Goal: Communication & Community: Answer question/provide support

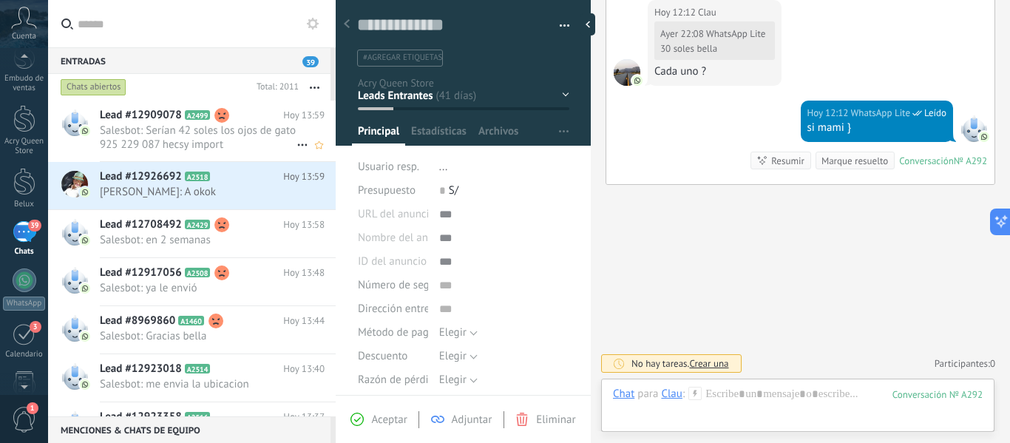
click at [176, 137] on span "Salesbot: Serían 42 soles los ojos de gato 925 229 087 hecsy import" at bounding box center [198, 137] width 197 height 28
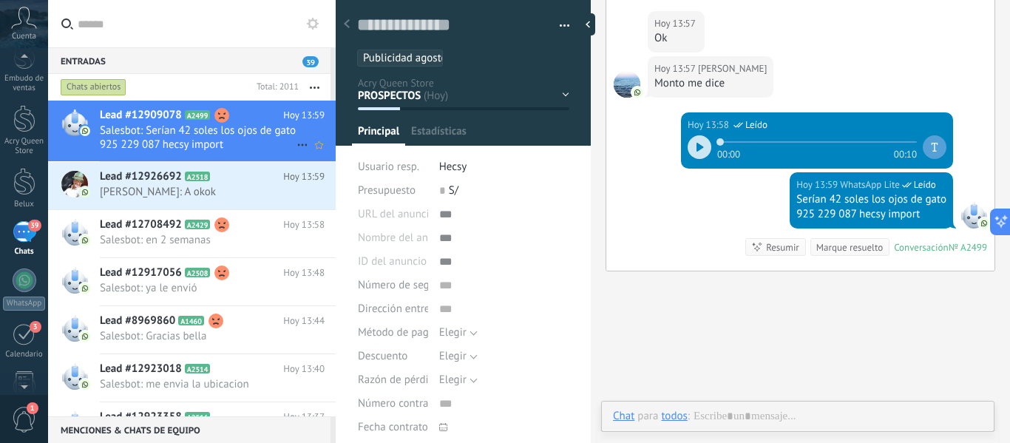
scroll to position [22, 0]
click at [696, 143] on icon at bounding box center [699, 147] width 7 height 9
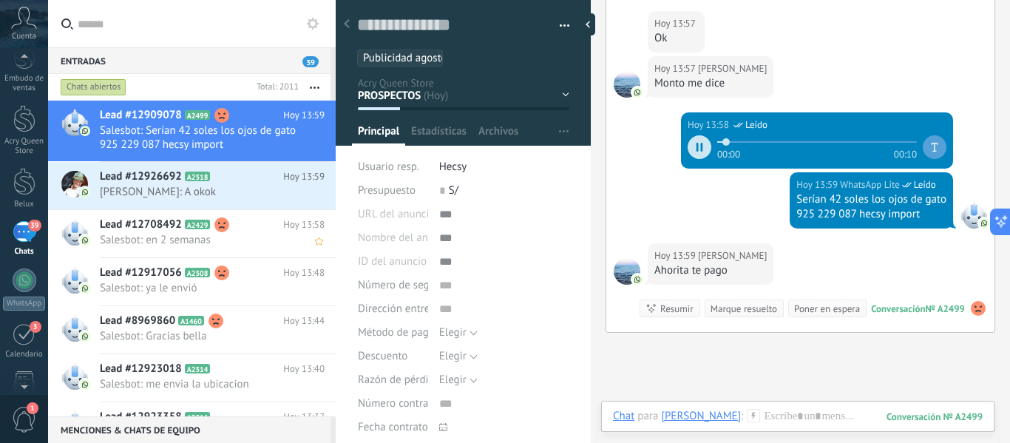
scroll to position [1387, 0]
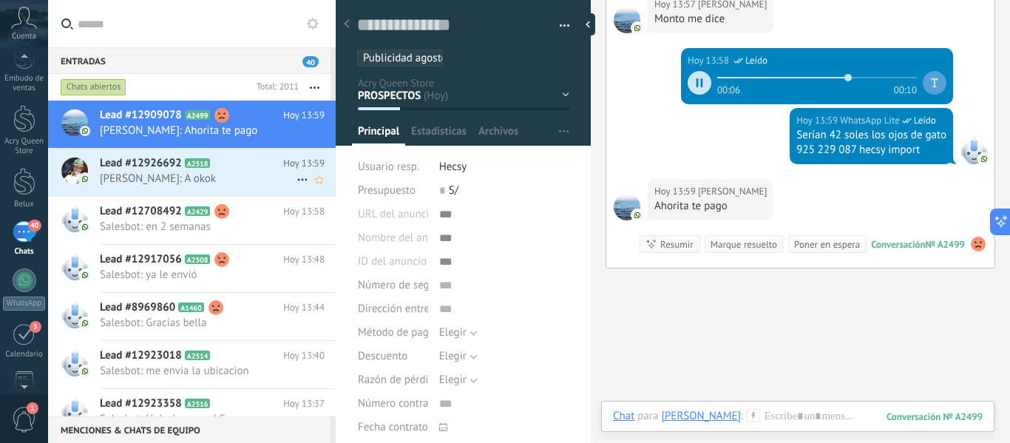
click at [196, 185] on div "Lead #12926692 A2518 Hoy 13:59 [PERSON_NAME]: A okok" at bounding box center [218, 172] width 236 height 47
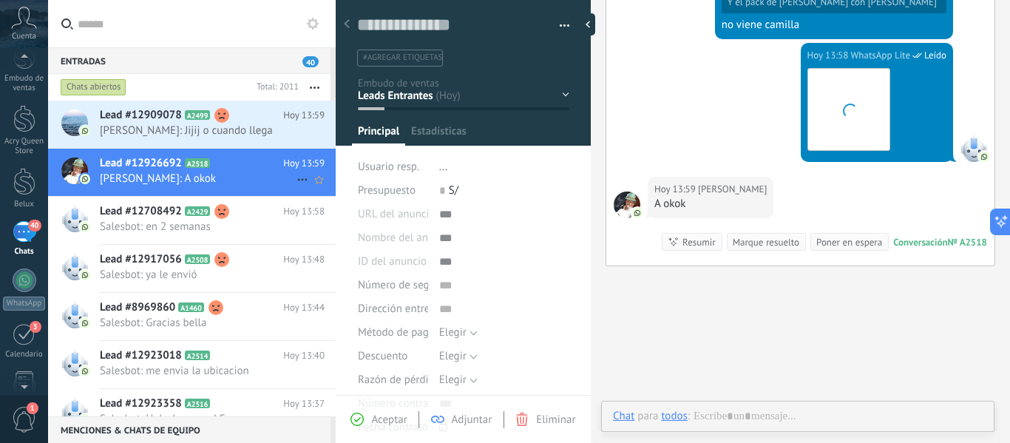
scroll to position [22, 0]
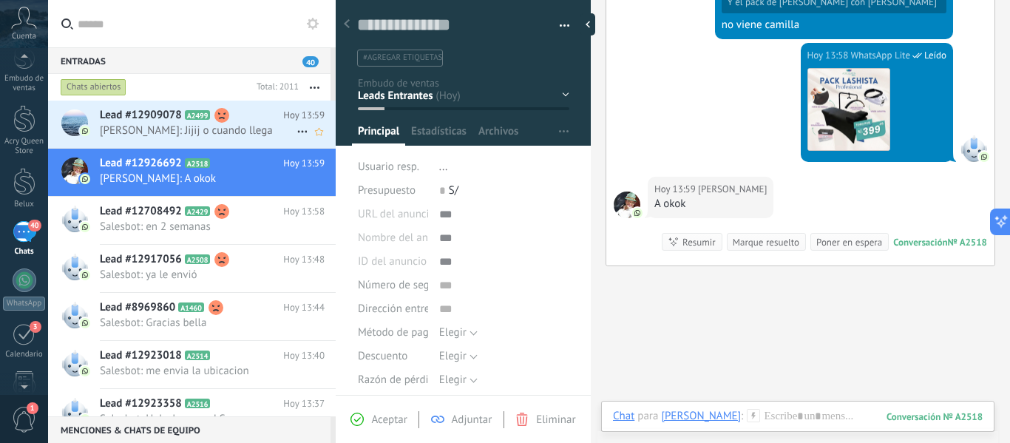
click at [203, 136] on span "[PERSON_NAME]: Jijij o cuando llega" at bounding box center [198, 130] width 197 height 14
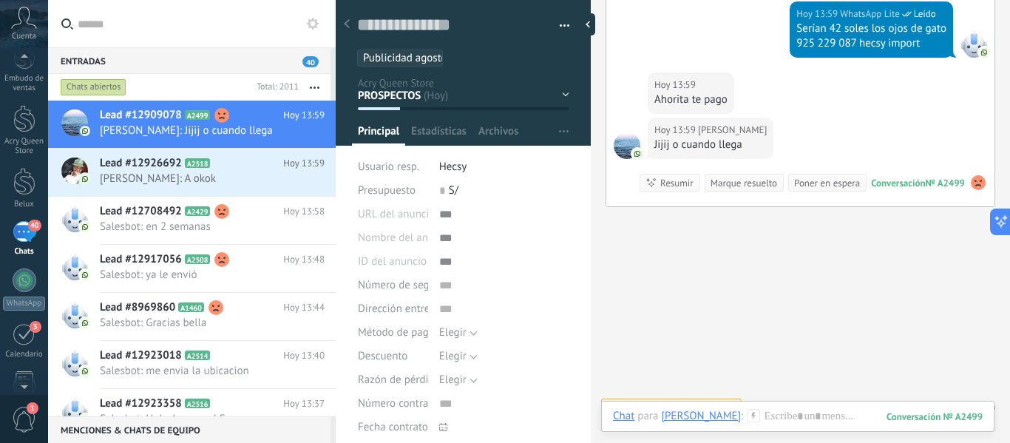
scroll to position [1337, 0]
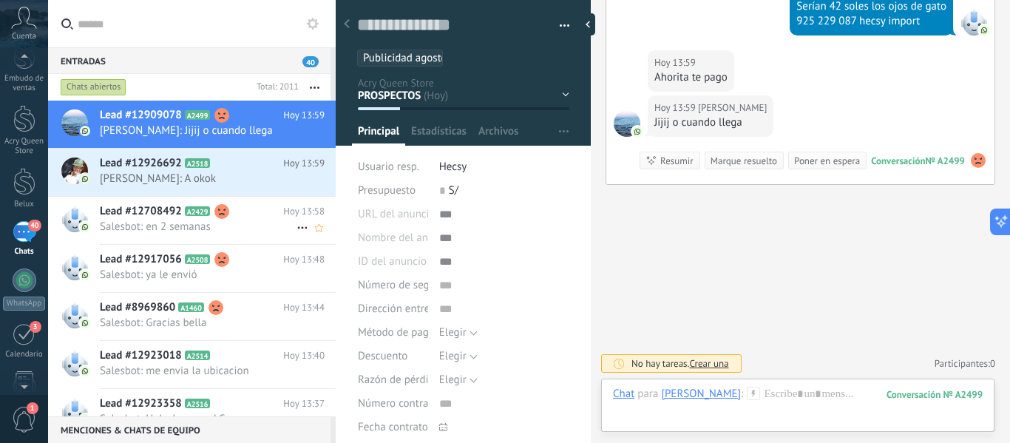
click at [205, 224] on span "Salesbot: en 2 semanas" at bounding box center [198, 227] width 197 height 14
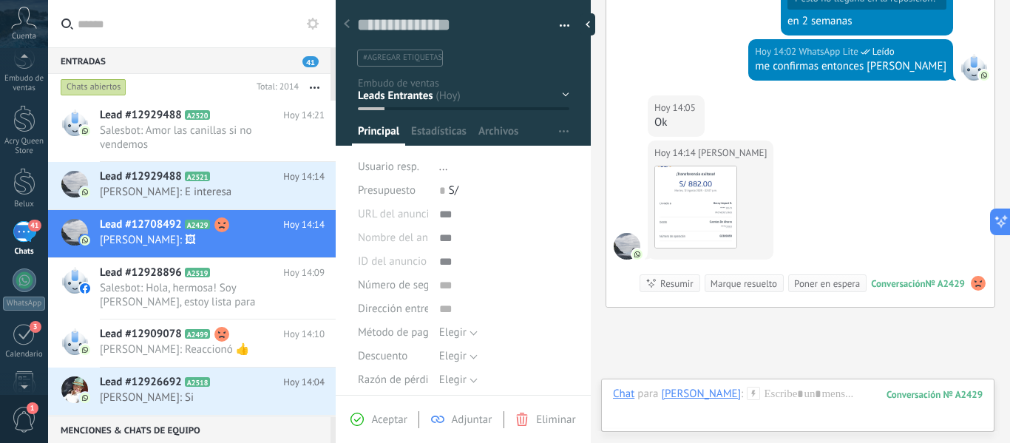
scroll to position [1233, 0]
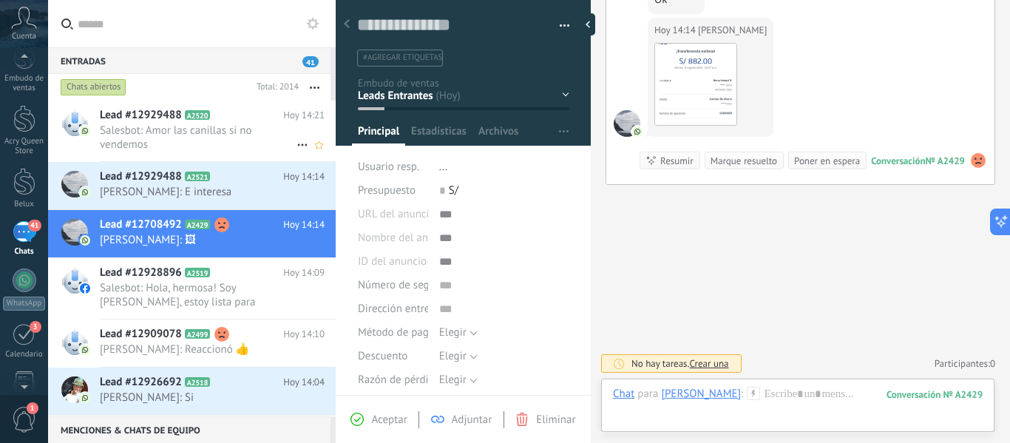
click at [211, 144] on span "Salesbot: Amor las canillas si no vendemos" at bounding box center [198, 137] width 197 height 28
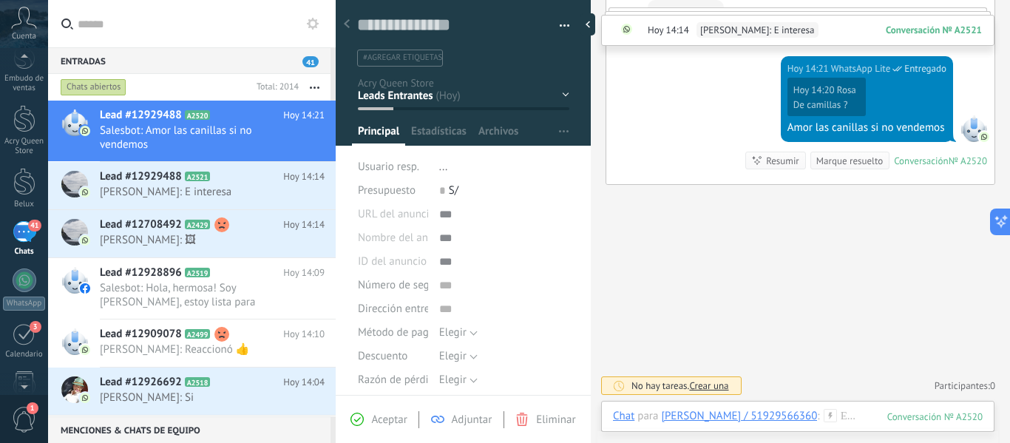
scroll to position [1665, 0]
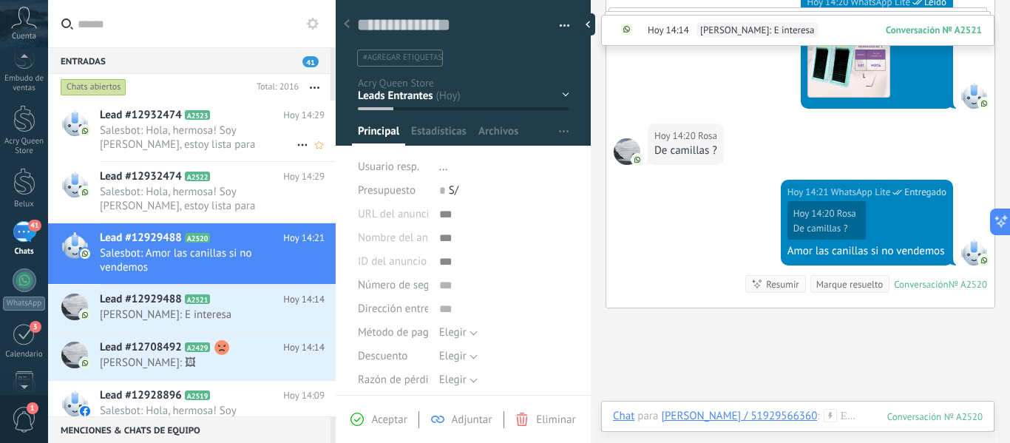
click at [225, 135] on span "Salesbot: Hola, hermosa! Soy [PERSON_NAME], estoy lista para atenderte ✨👑" at bounding box center [198, 137] width 197 height 28
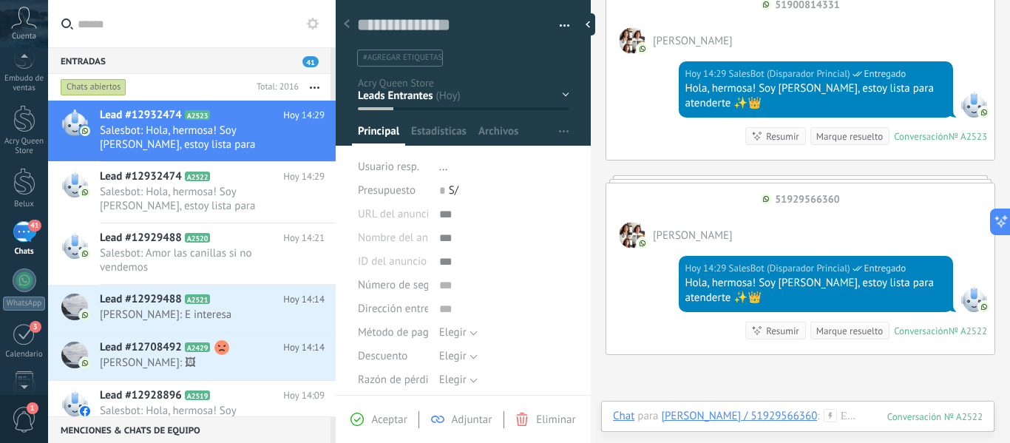
scroll to position [176, 0]
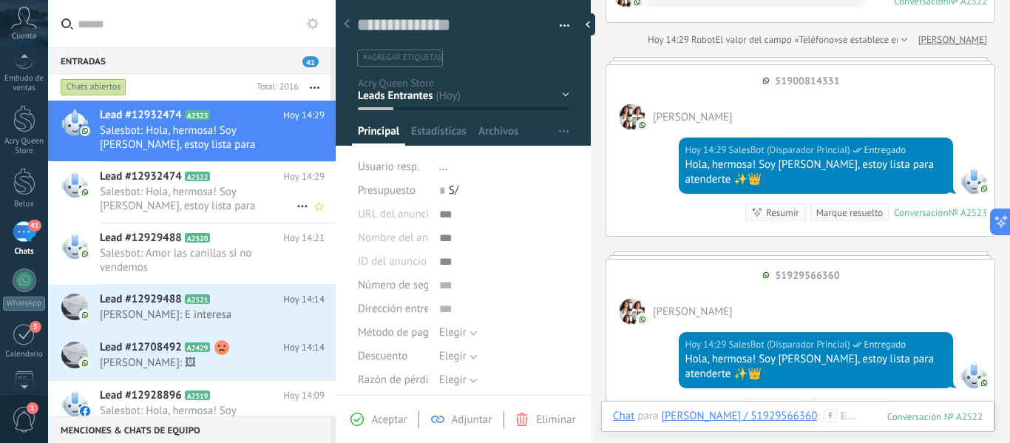
click at [186, 200] on span "Salesbot: Hola, hermosa! Soy [PERSON_NAME], estoy lista para atenderte ✨👑" at bounding box center [198, 199] width 197 height 28
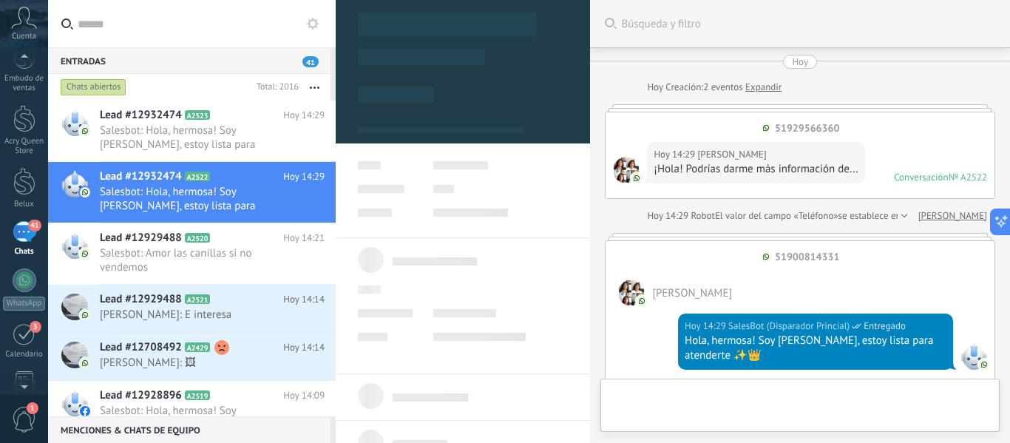
type textarea "**********"
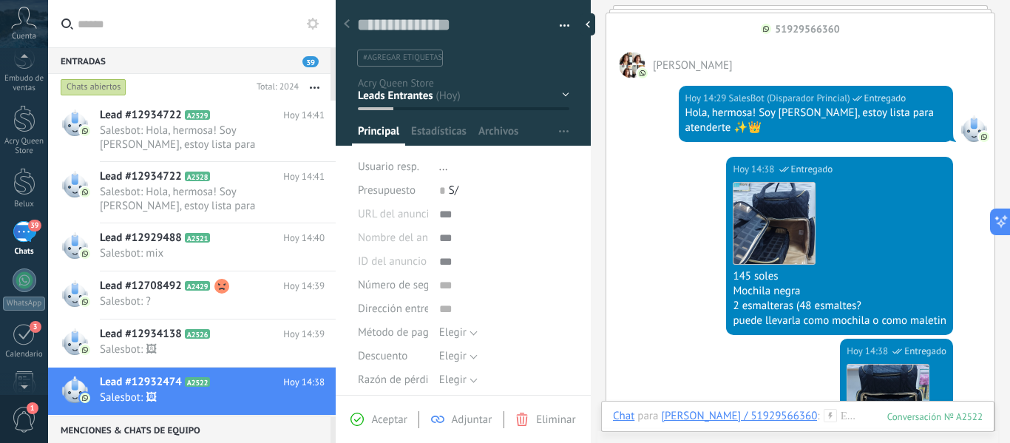
scroll to position [983, 0]
